Goal: Navigation & Orientation: Find specific page/section

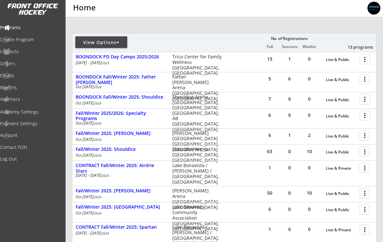
scroll to position [67, 0]
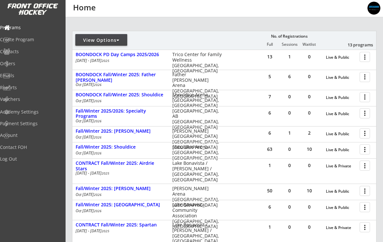
click at [366, 136] on div at bounding box center [365, 133] width 11 height 11
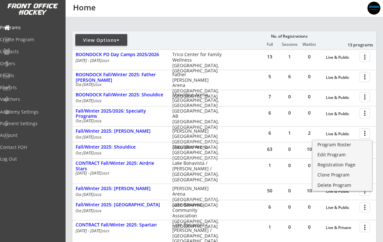
click at [344, 147] on div "Program Roster" at bounding box center [342, 145] width 50 height 5
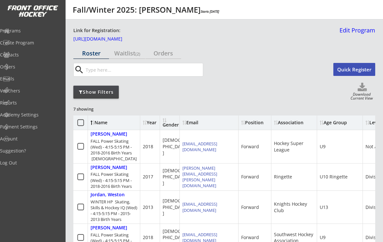
click at [121, 54] on div "Waitlist (2)" at bounding box center [127, 53] width 36 height 6
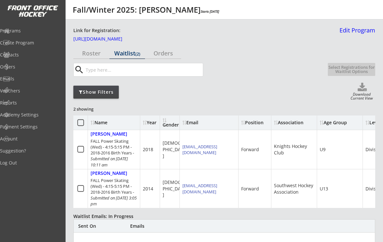
click at [26, 35] on div "Programs" at bounding box center [31, 30] width 62 height 11
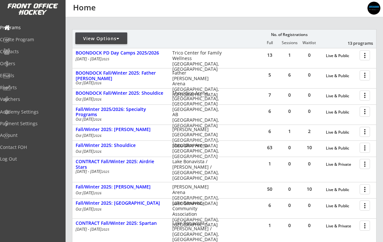
scroll to position [82, 0]
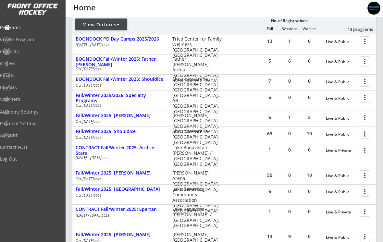
click at [366, 135] on div at bounding box center [365, 133] width 11 height 11
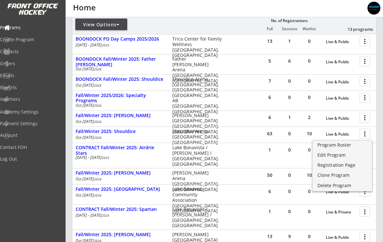
click at [348, 168] on div "Registration Page" at bounding box center [342, 165] width 50 height 5
